Goal: Task Accomplishment & Management: Use online tool/utility

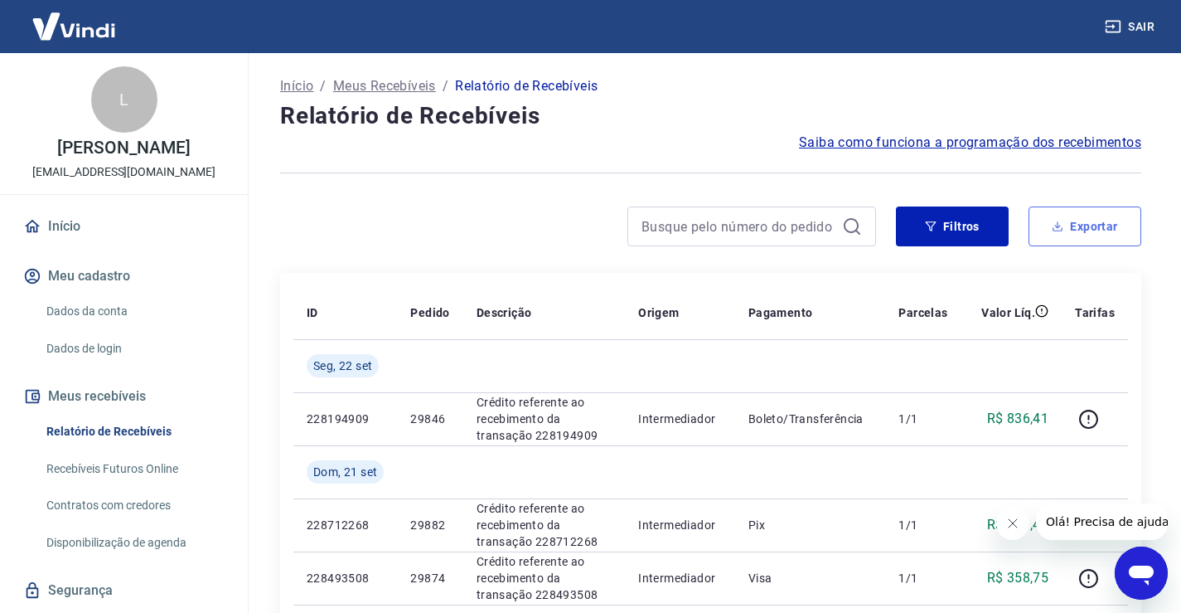
click at [1095, 230] on button "Exportar" at bounding box center [1085, 226] width 113 height 40
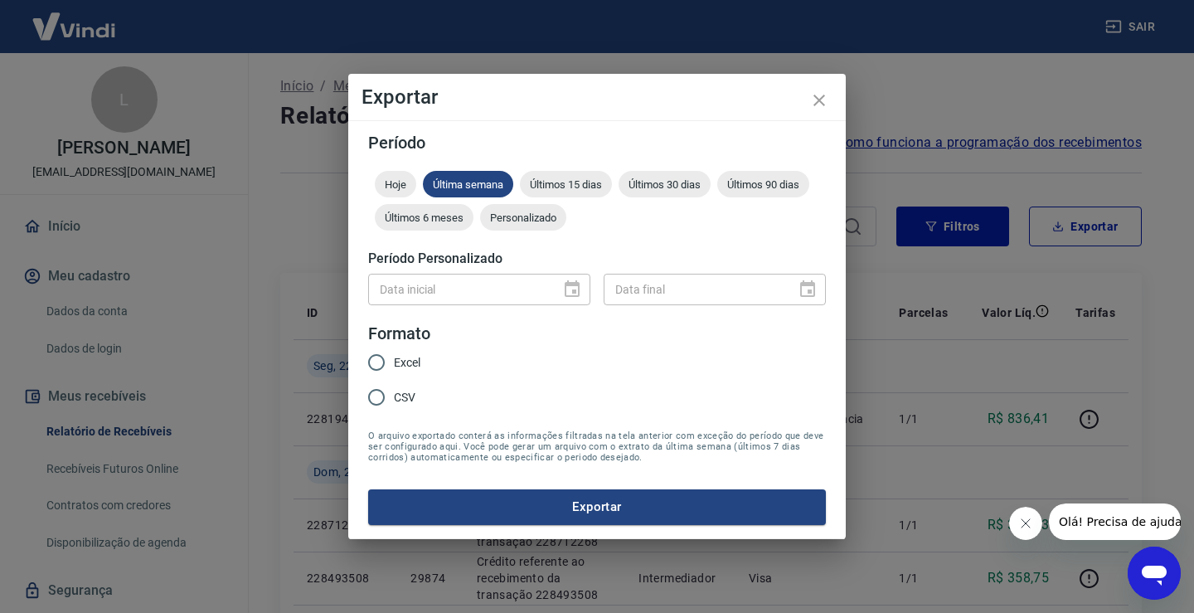
click at [376, 363] on input "Excel" at bounding box center [376, 362] width 35 height 35
radio input "true"
click at [599, 508] on button "Exportar" at bounding box center [597, 506] width 458 height 35
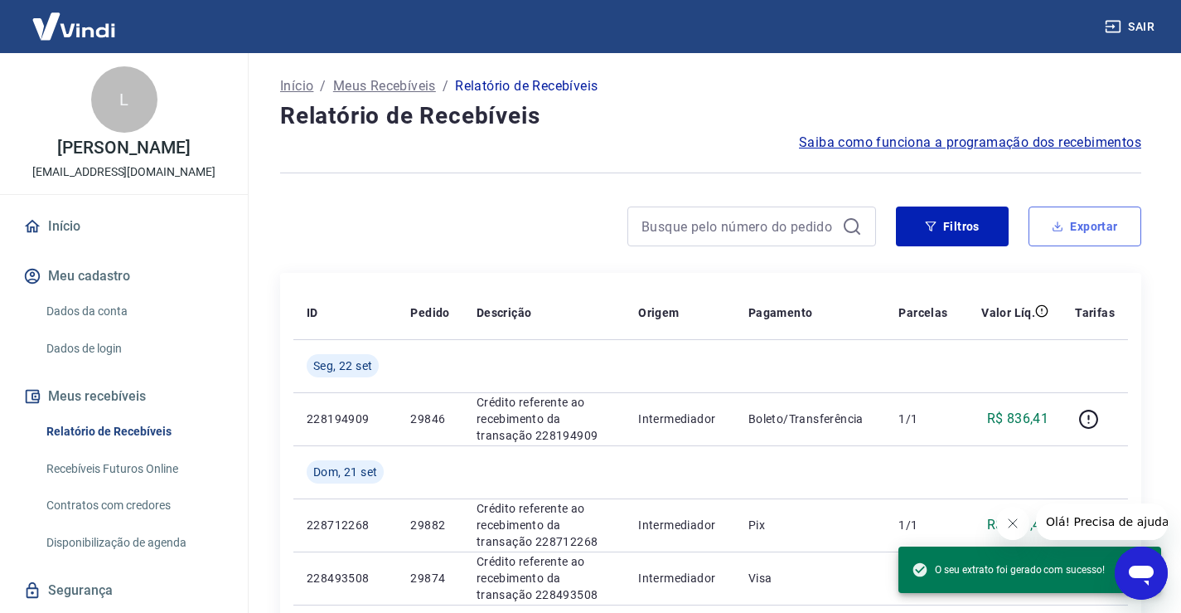
click at [1103, 230] on button "Exportar" at bounding box center [1085, 226] width 113 height 40
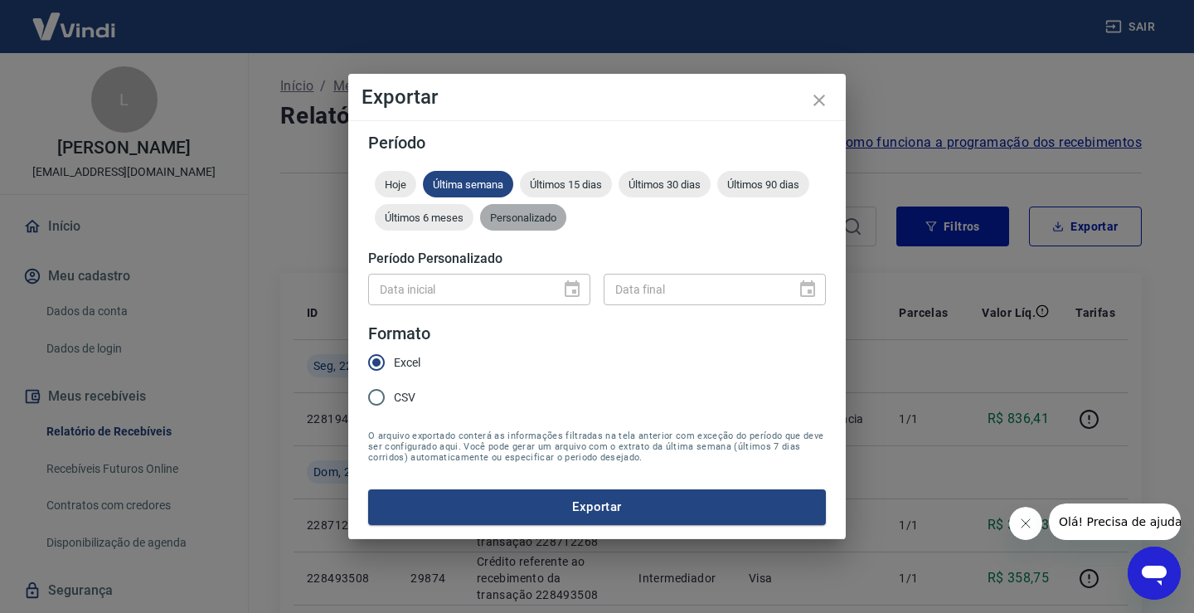
click at [524, 215] on span "Personalizado" at bounding box center [523, 217] width 86 height 12
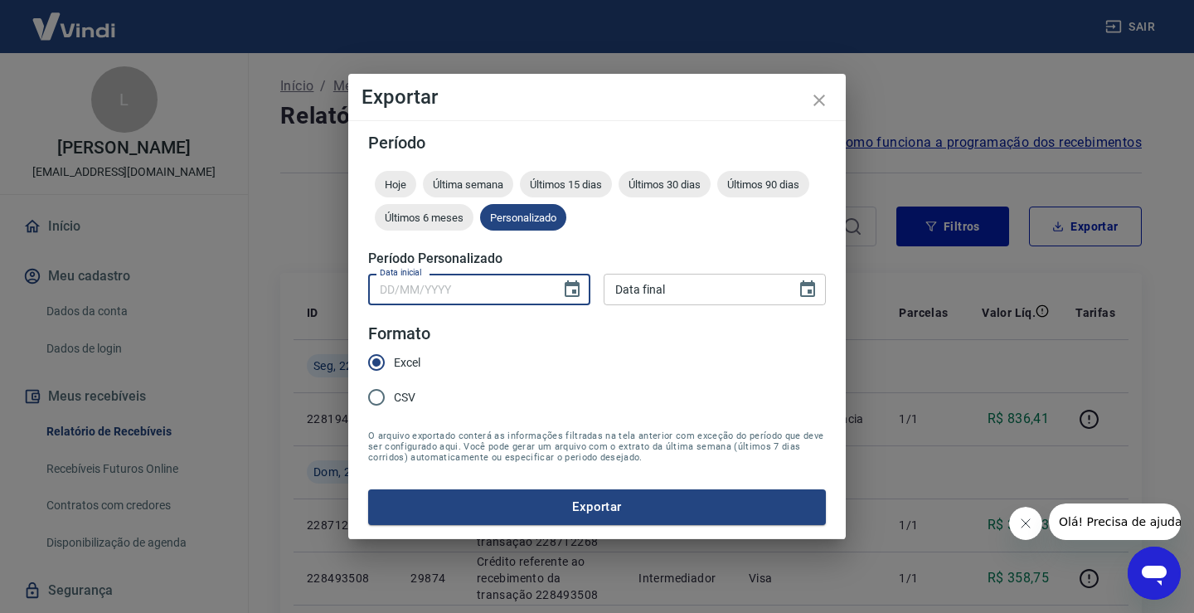
type input "DD/MM/YYYY"
click at [411, 288] on input "DD/MM/YYYY" at bounding box center [458, 289] width 181 height 31
click at [574, 288] on icon "Choose date" at bounding box center [572, 289] width 20 height 20
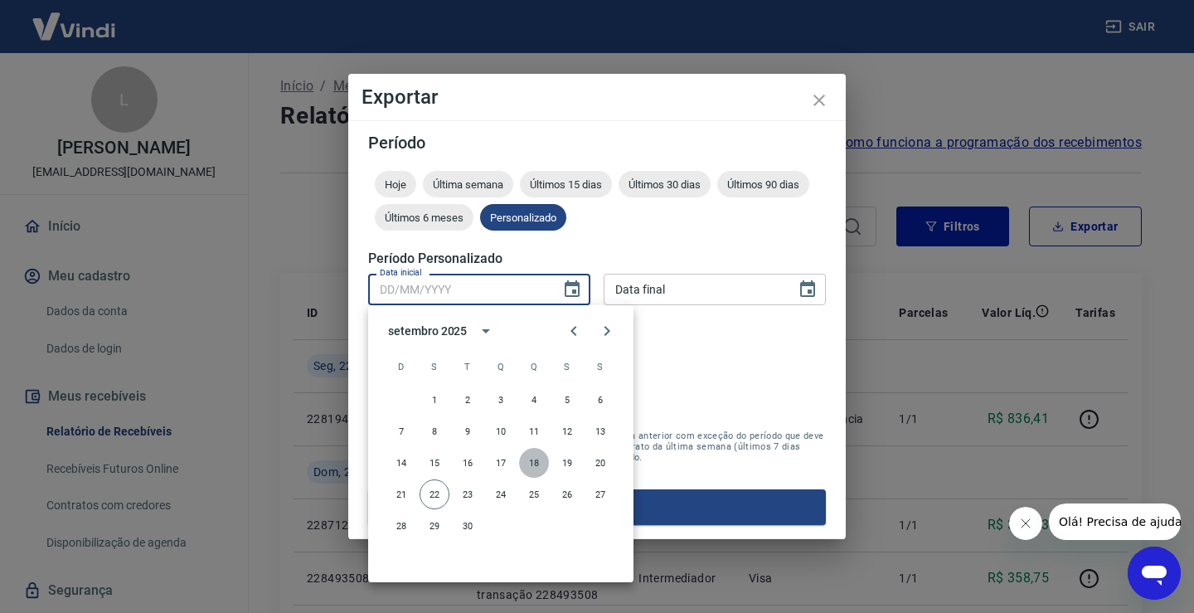
click at [532, 458] on button "18" at bounding box center [534, 463] width 30 height 30
type input "[DATE]"
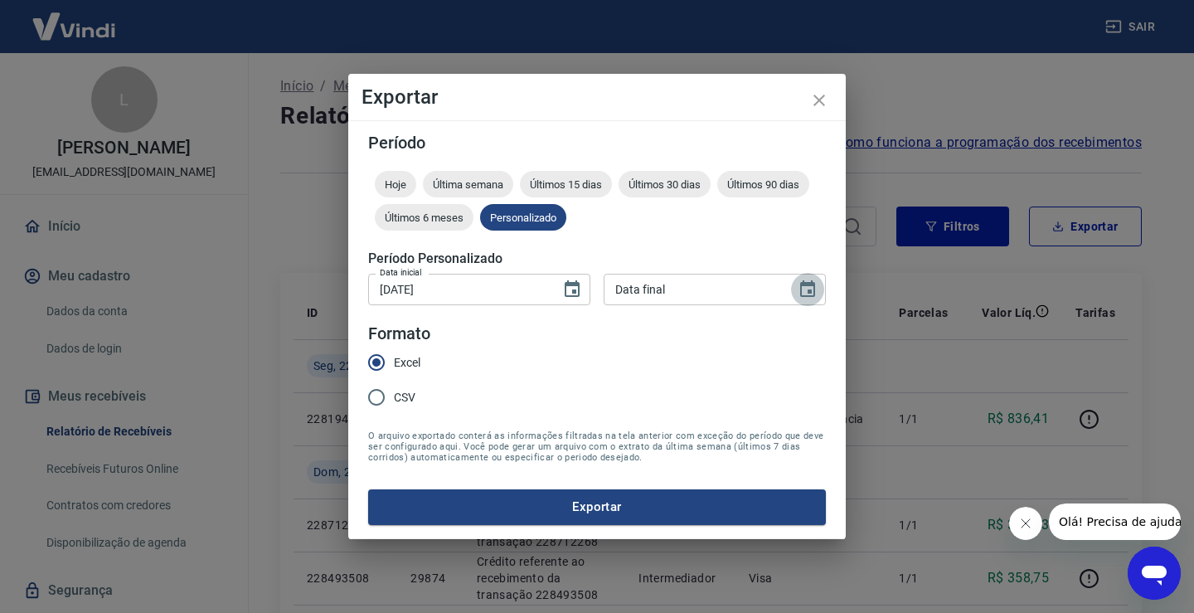
click at [806, 289] on icon "Choose date" at bounding box center [808, 289] width 20 height 20
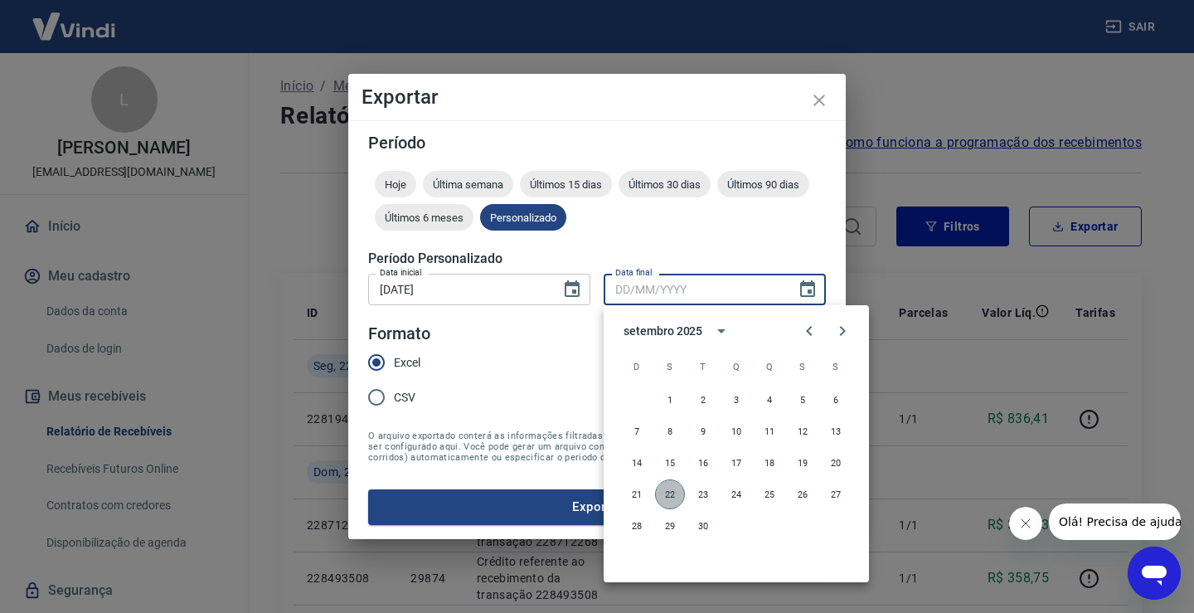
click at [681, 493] on button "22" at bounding box center [670, 494] width 30 height 30
type input "[DATE]"
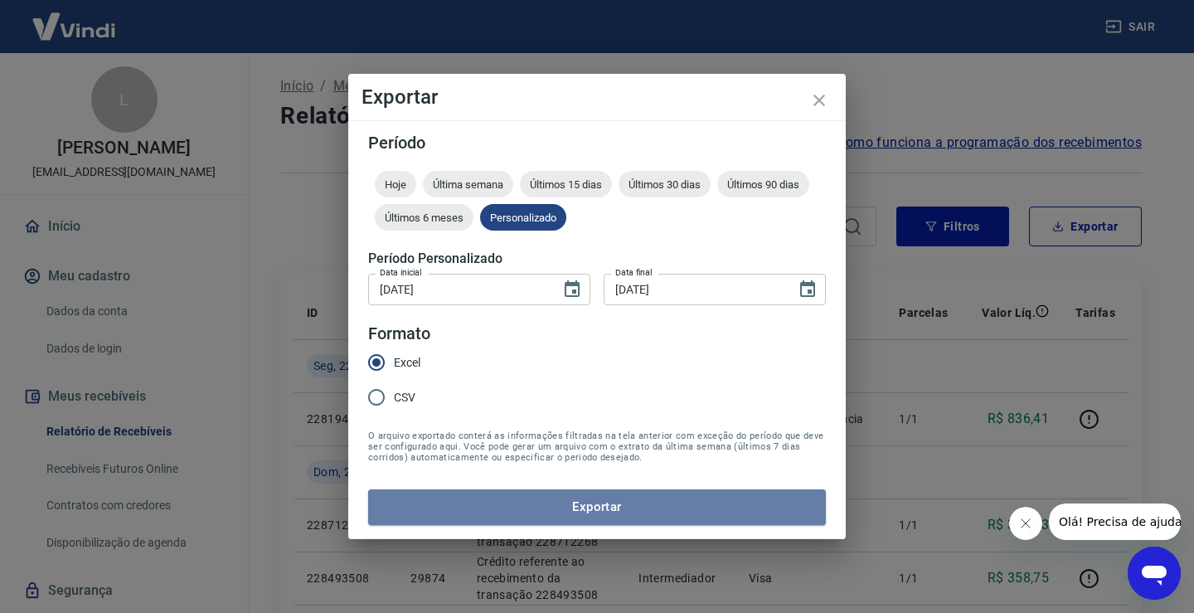
click at [599, 510] on button "Exportar" at bounding box center [597, 506] width 458 height 35
